Goal: Task Accomplishment & Management: Use online tool/utility

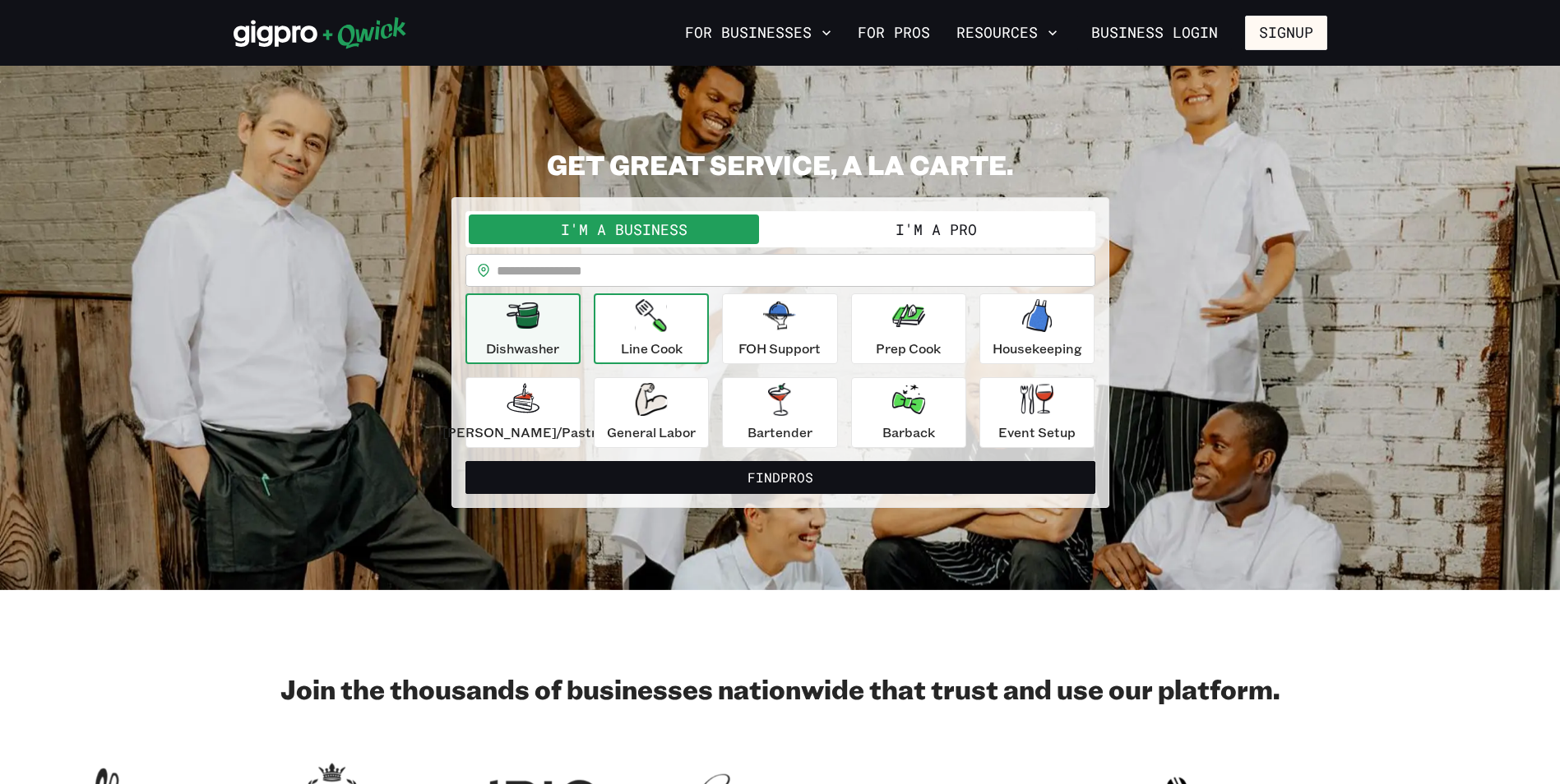
click at [635, 331] on div "Line Cook" at bounding box center [652, 328] width 61 height 59
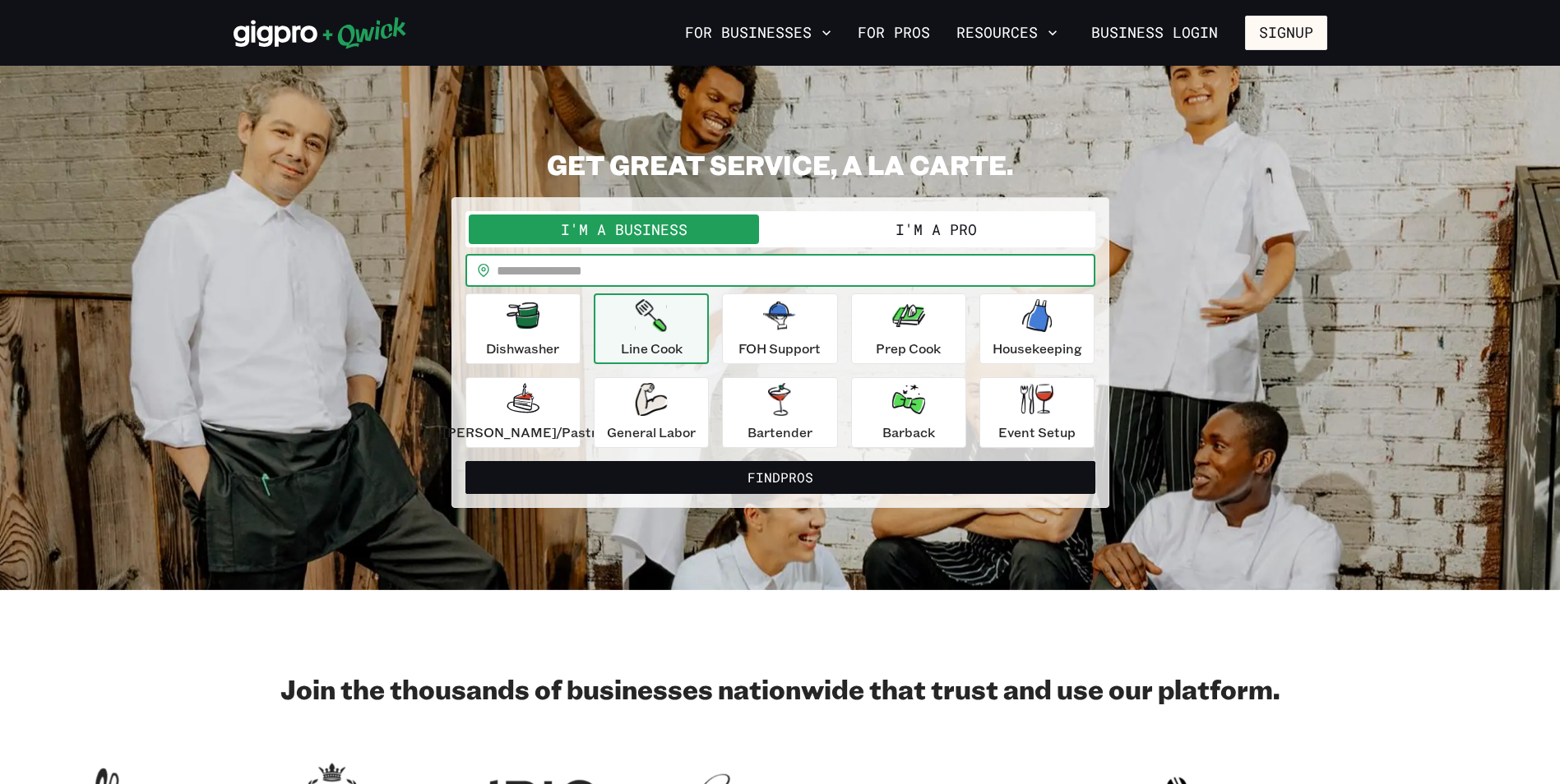
click at [613, 279] on input "text" at bounding box center [797, 270] width 599 height 32
type input "*****"
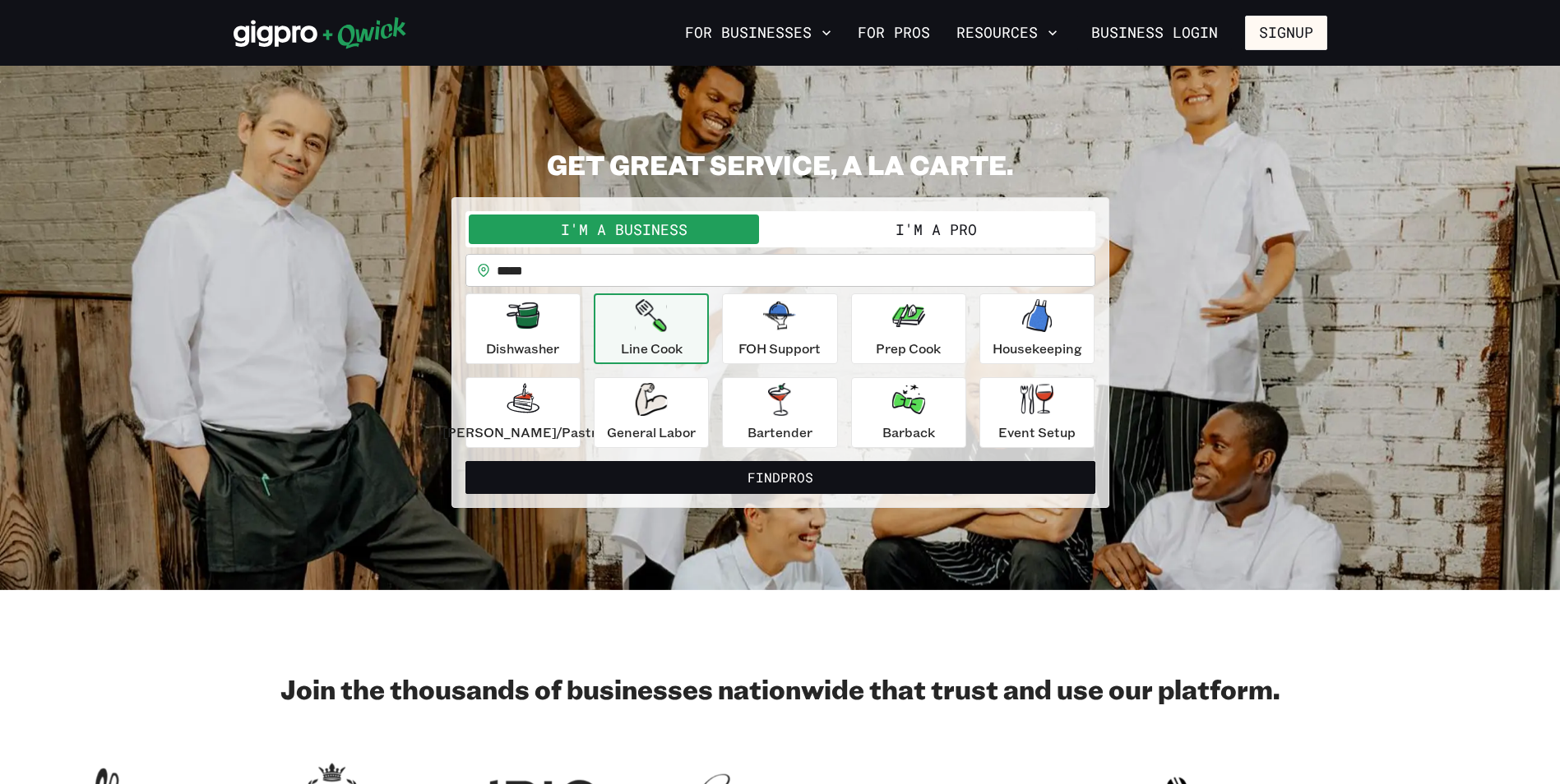
click at [724, 234] on button "I'm a Business" at bounding box center [625, 229] width 312 height 30
click at [677, 328] on div "Line Cook" at bounding box center [652, 328] width 61 height 59
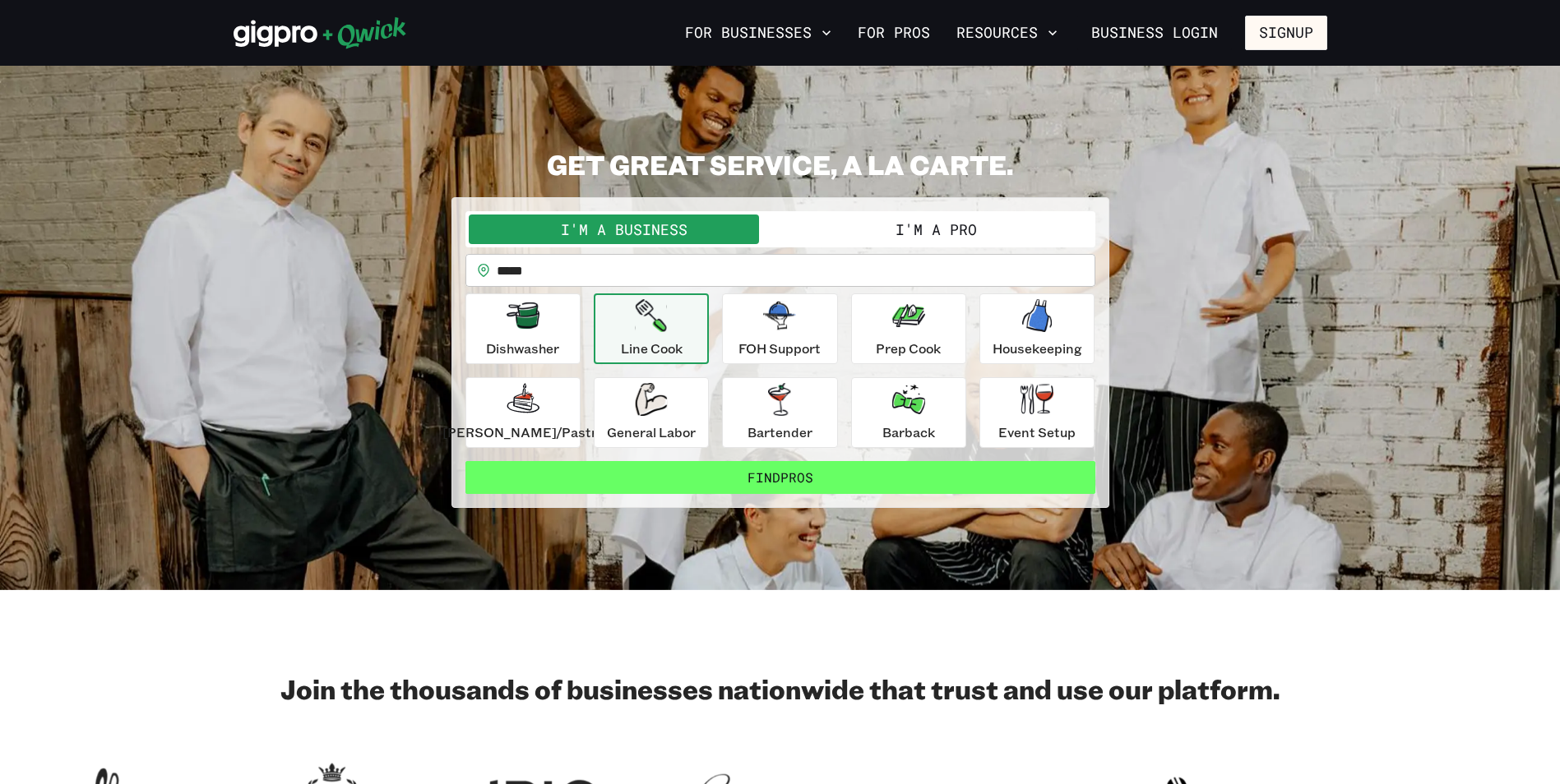
click at [729, 483] on button "Find Pros" at bounding box center [780, 477] width 630 height 32
